Goal: Information Seeking & Learning: Learn about a topic

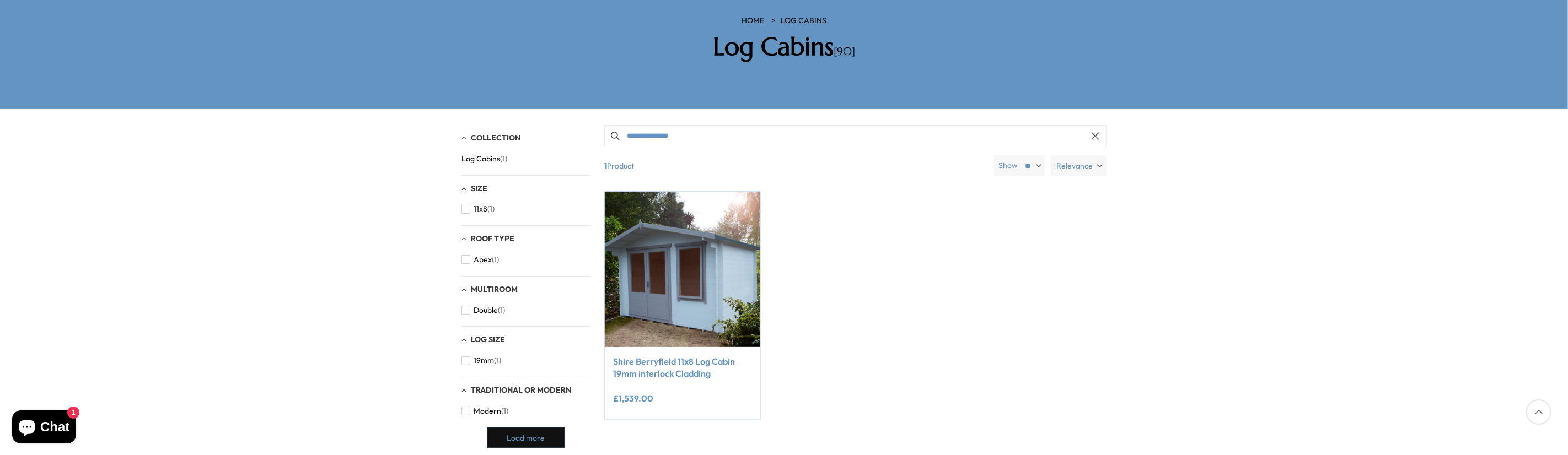
scroll to position [245, 0]
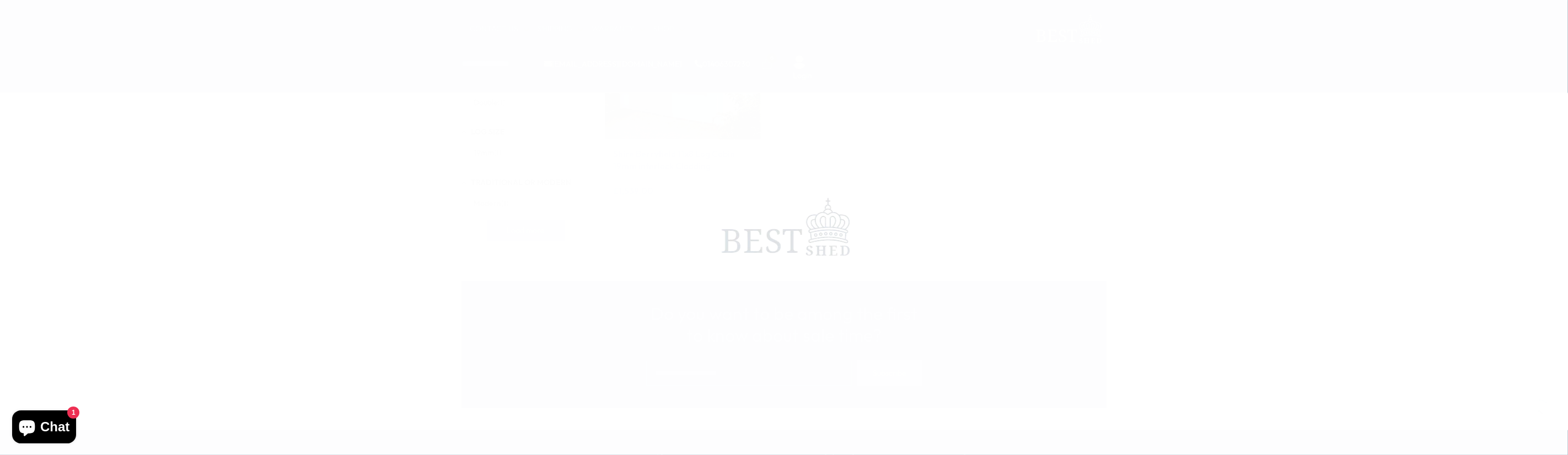
scroll to position [245, 0]
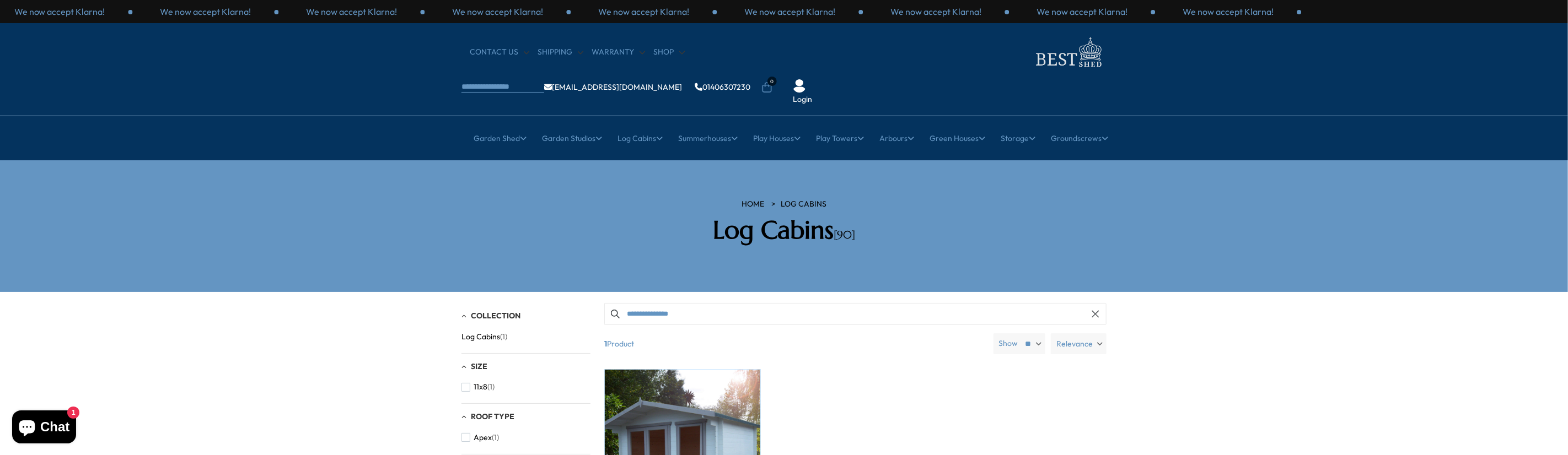
scroll to position [183, 0]
